Goal: Complete application form: Complete application form

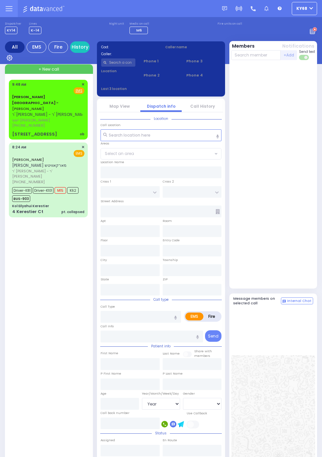
select select "Year"
select select "[DEMOGRAPHIC_DATA]"
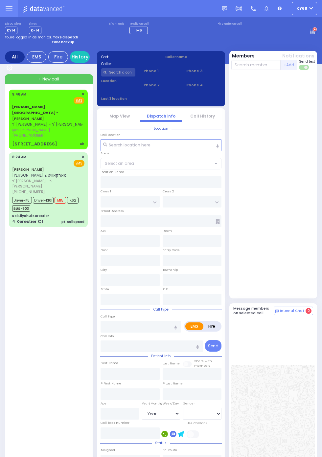
click at [12, 141] on div "[STREET_ADDRESS]" at bounding box center [34, 144] width 45 height 7
select select
type input "ob"
radio input "true"
type input "[PERSON_NAME]"
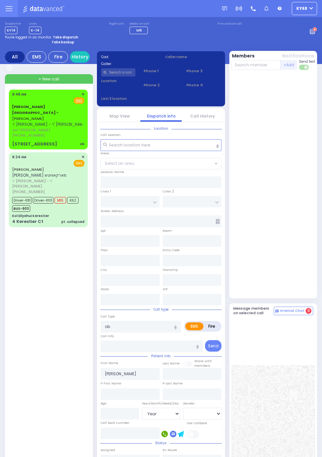
type input "[PERSON_NAME]"
select select
type input "09:48"
type input "[GEOGRAPHIC_DATA]"
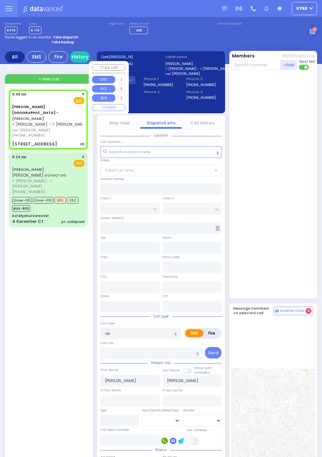
type input "[STREET_ADDRESS]"
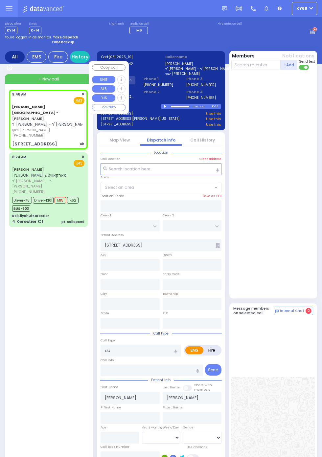
click at [311, 265] on div at bounding box center [273, 184] width 85 height 223
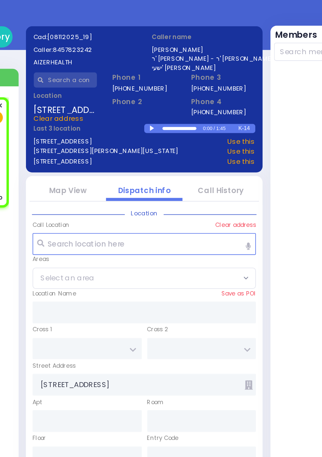
click at [165, 106] on div at bounding box center [166, 106] width 4 height 3
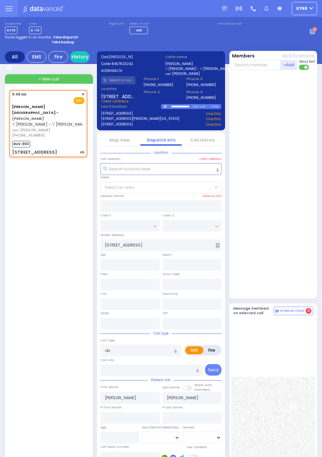
select select
radio input "true"
select select
type input "09:51"
select select
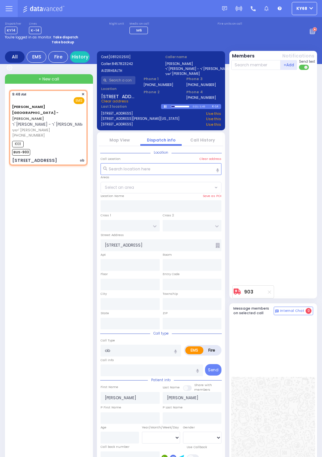
radio input "true"
select select
radio input "true"
select select
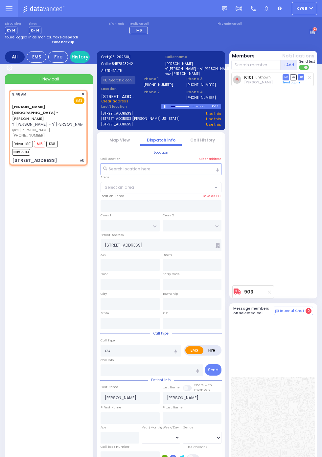
select select
radio input "true"
select select
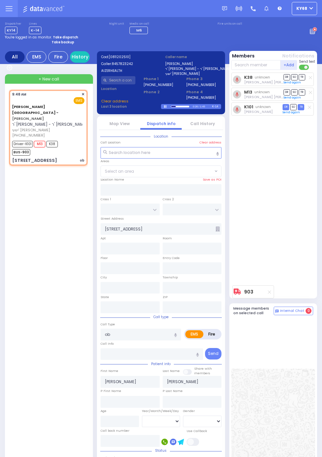
select select
radio input "true"
select select
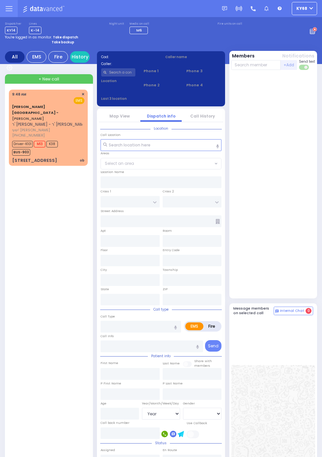
select select "Year"
